Goal: Find specific page/section

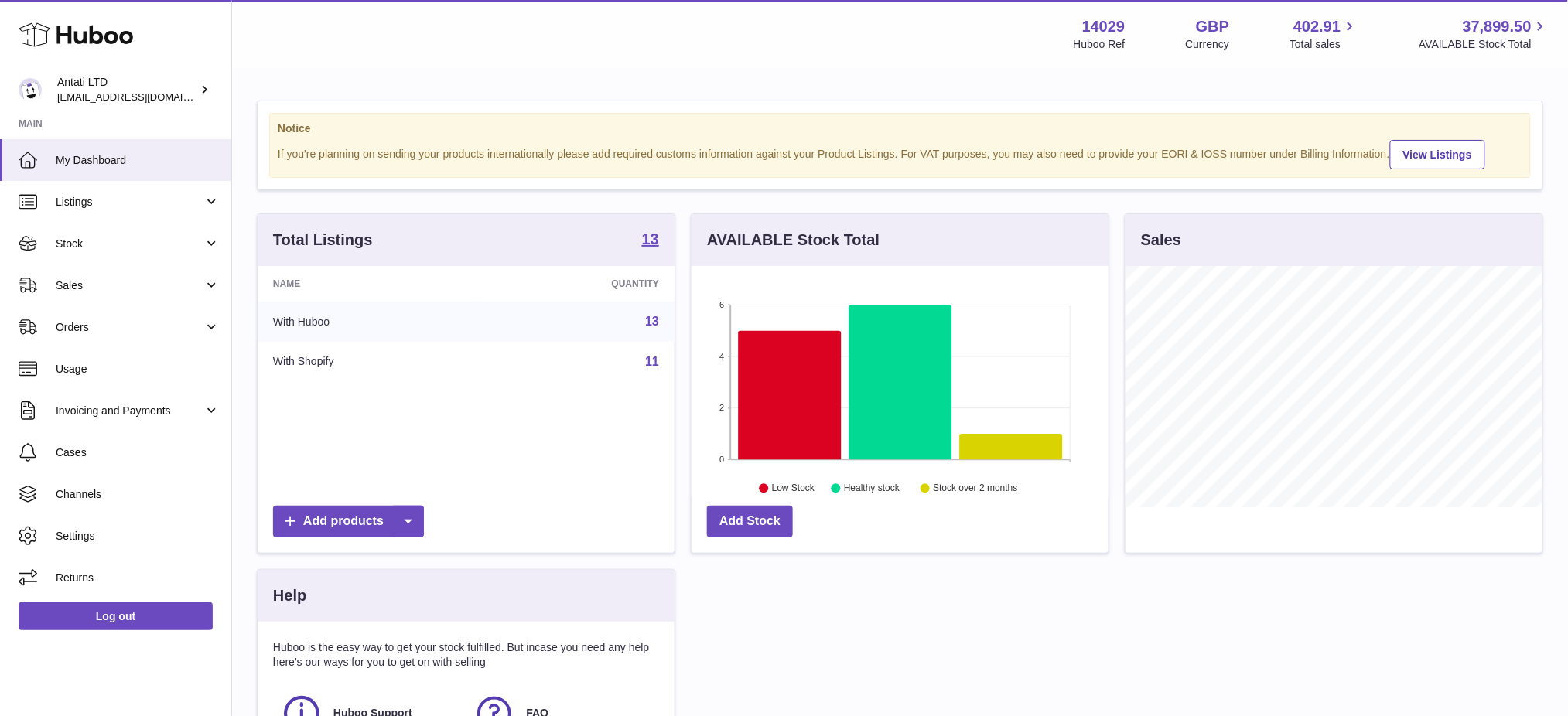
scroll to position [241, 417]
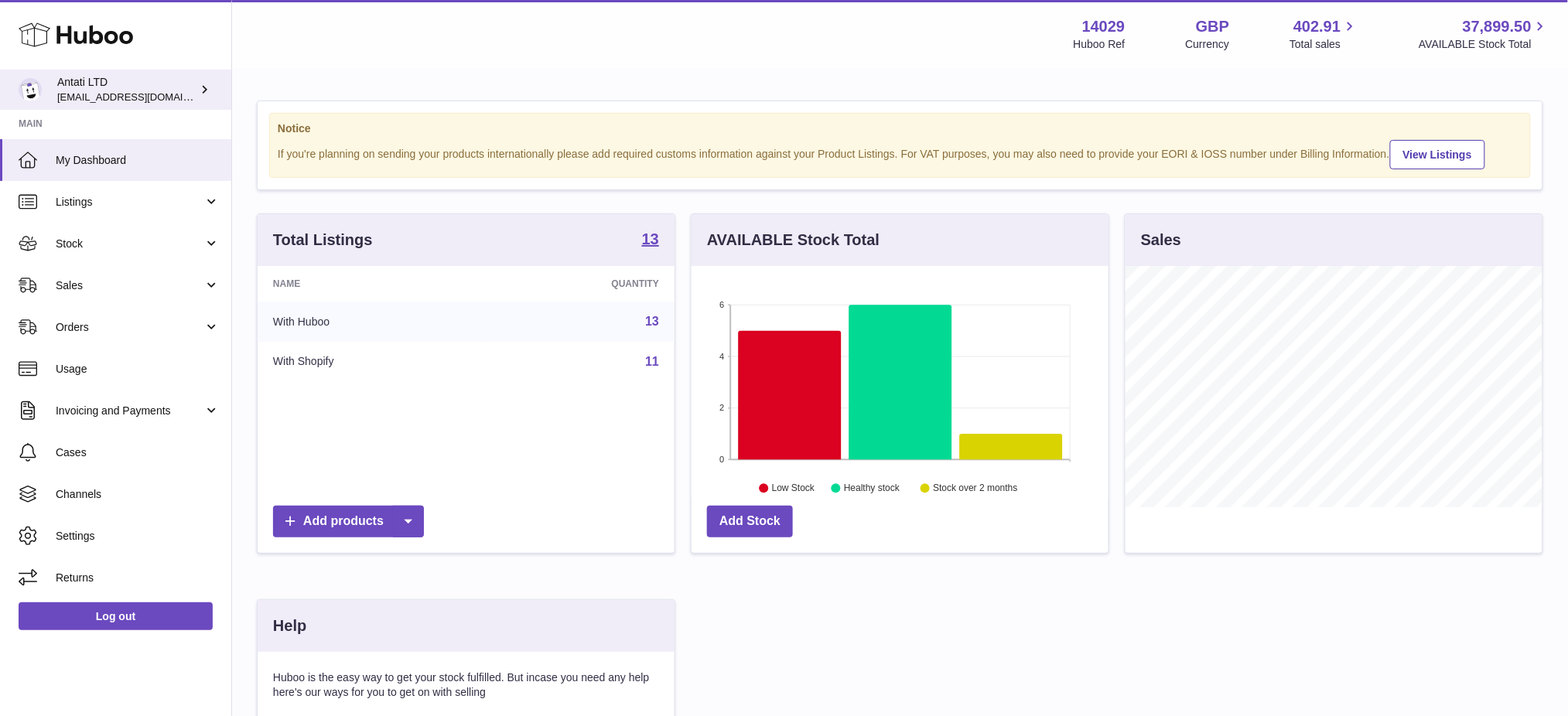
click at [97, 70] on link "Antati LTD internalAdmin-14029@internal.huboo.com" at bounding box center [115, 90] width 231 height 41
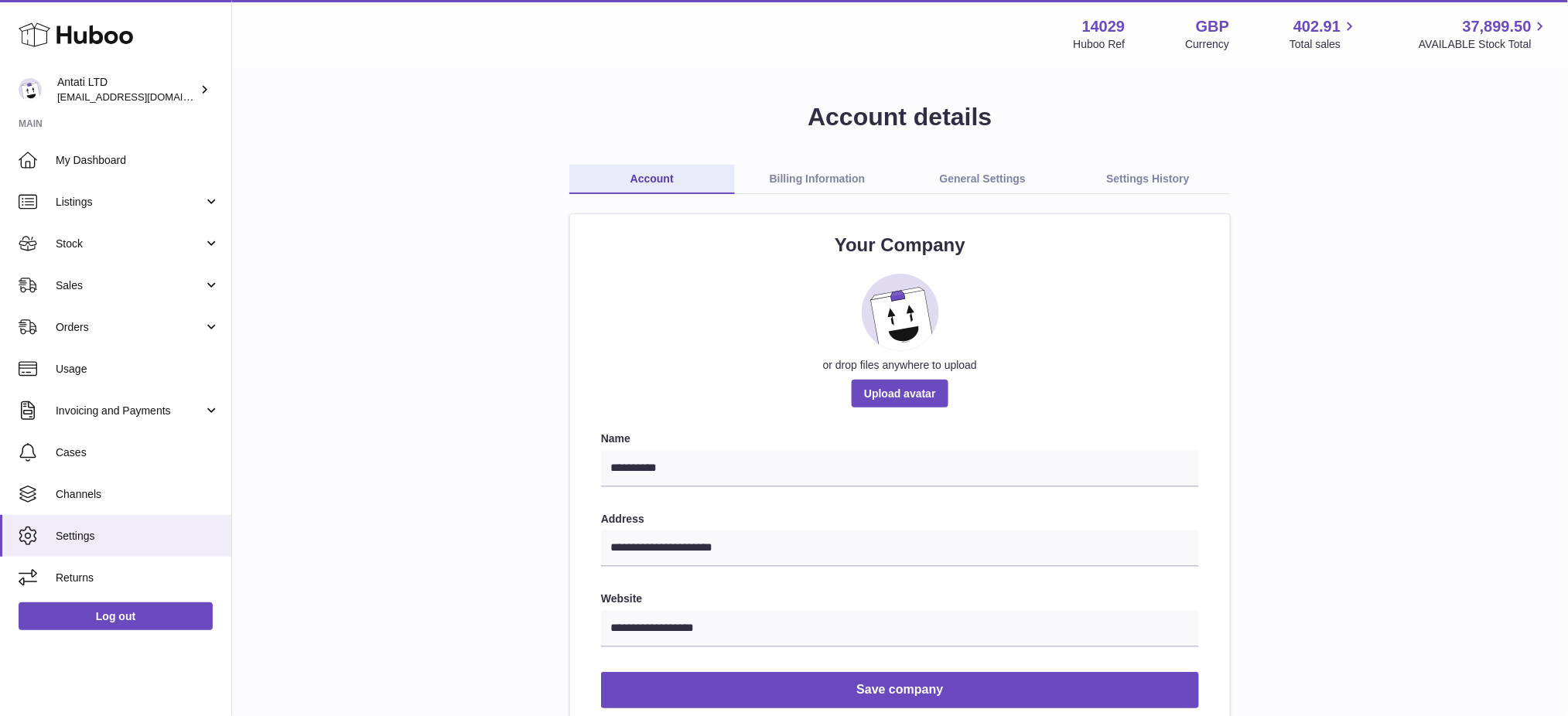
click at [810, 180] on link "Billing Information" at bounding box center [817, 179] width 165 height 29
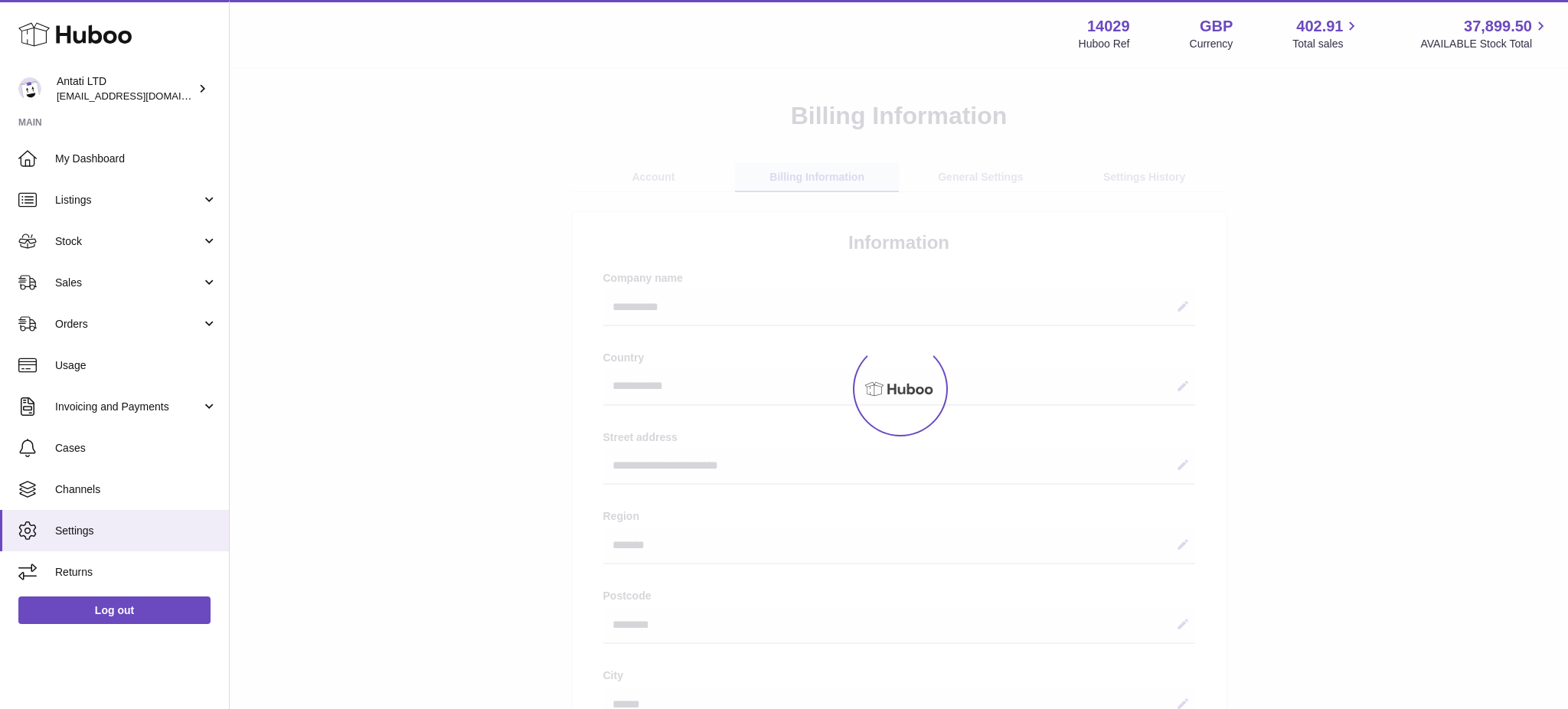
select select "**"
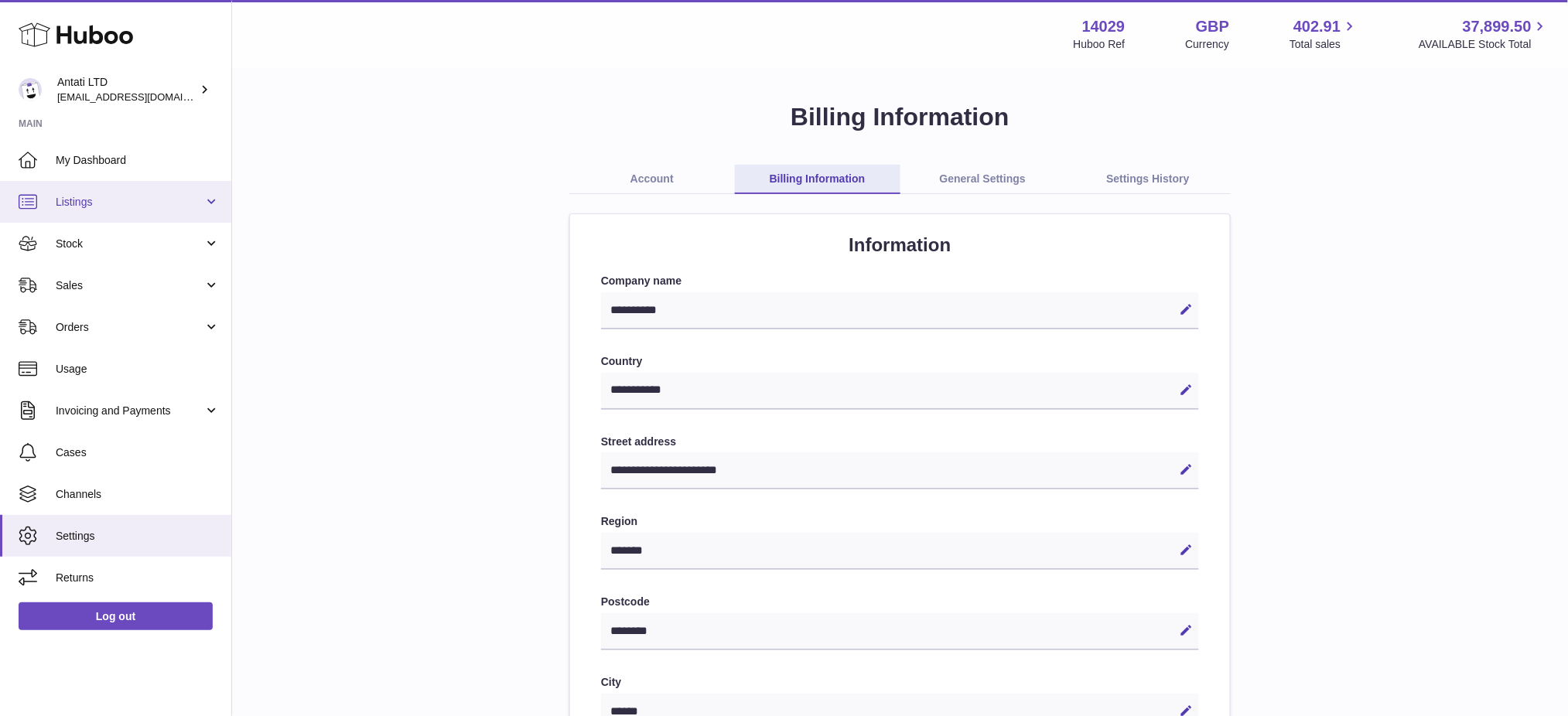
click at [107, 186] on link "Listings" at bounding box center [115, 201] width 231 height 42
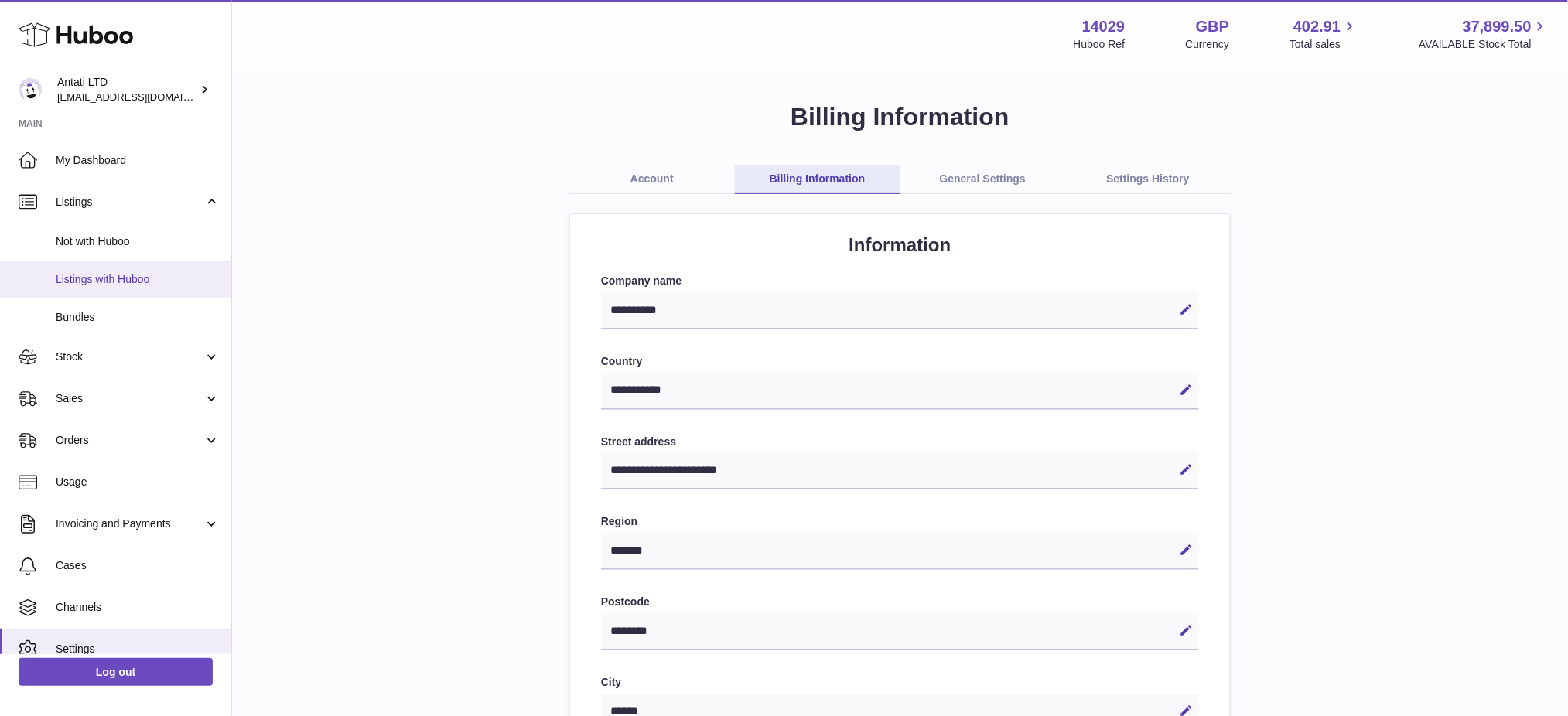
click at [130, 283] on span "Listings with Huboo" at bounding box center [138, 279] width 164 height 14
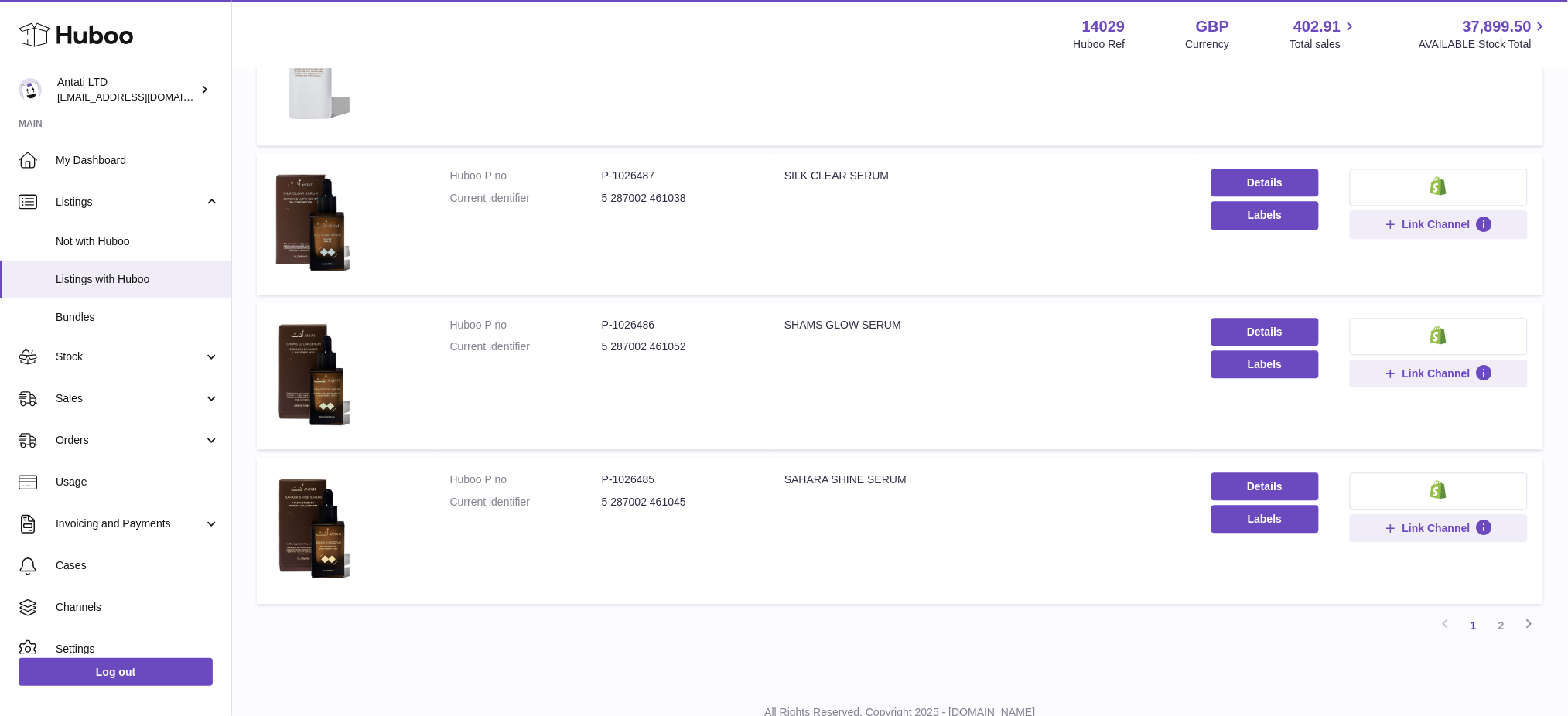
scroll to position [1099, 0]
